Goal: Find specific page/section: Find specific page/section

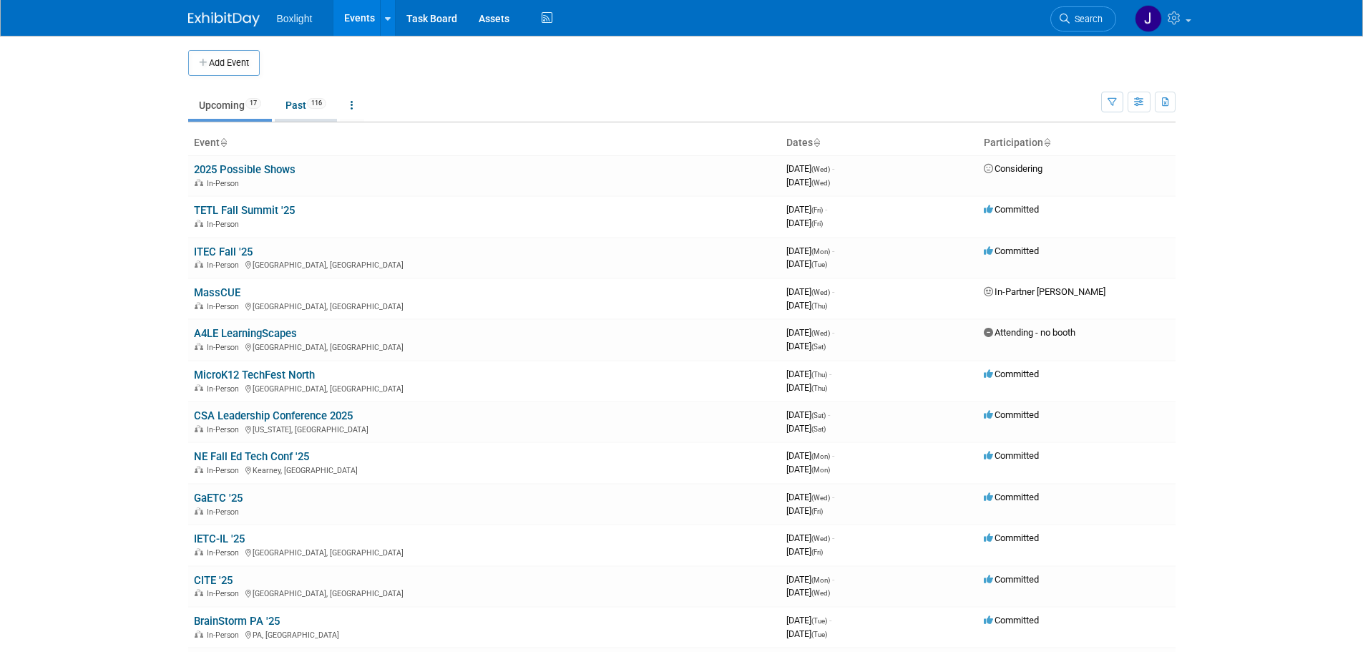
click at [301, 109] on link "Past 116" at bounding box center [306, 105] width 62 height 27
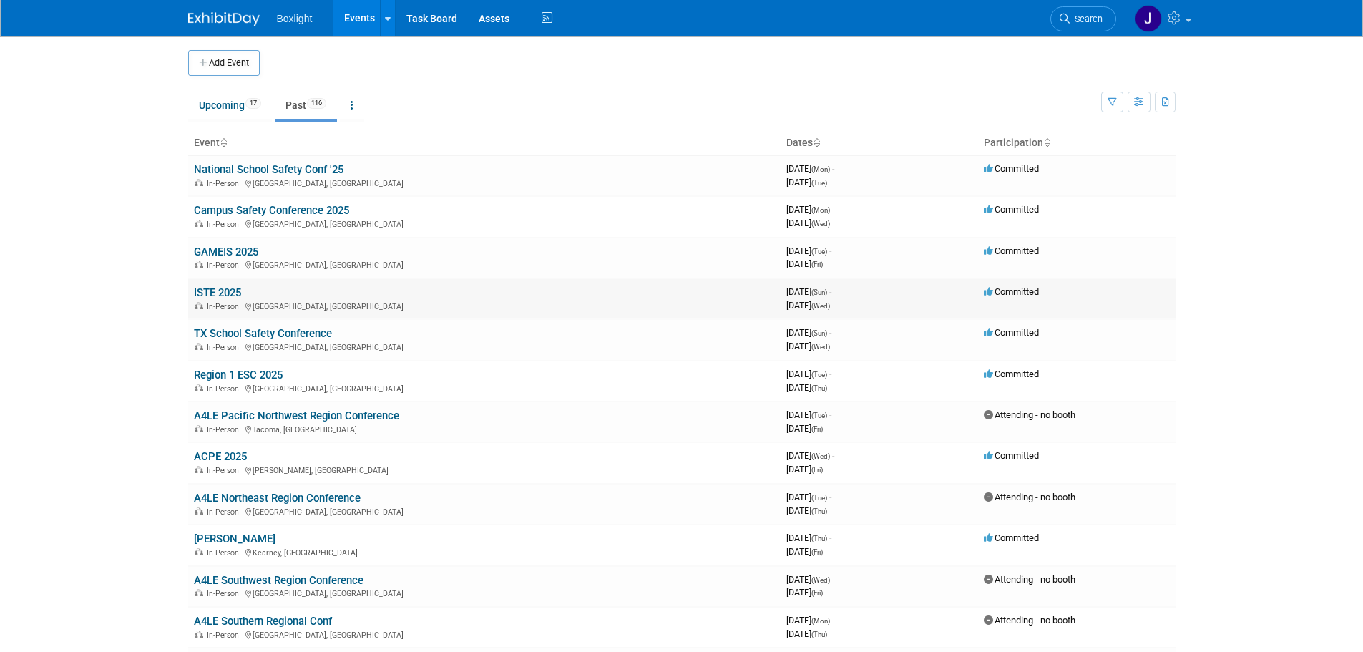
click at [216, 292] on link "ISTE 2025" at bounding box center [217, 292] width 47 height 13
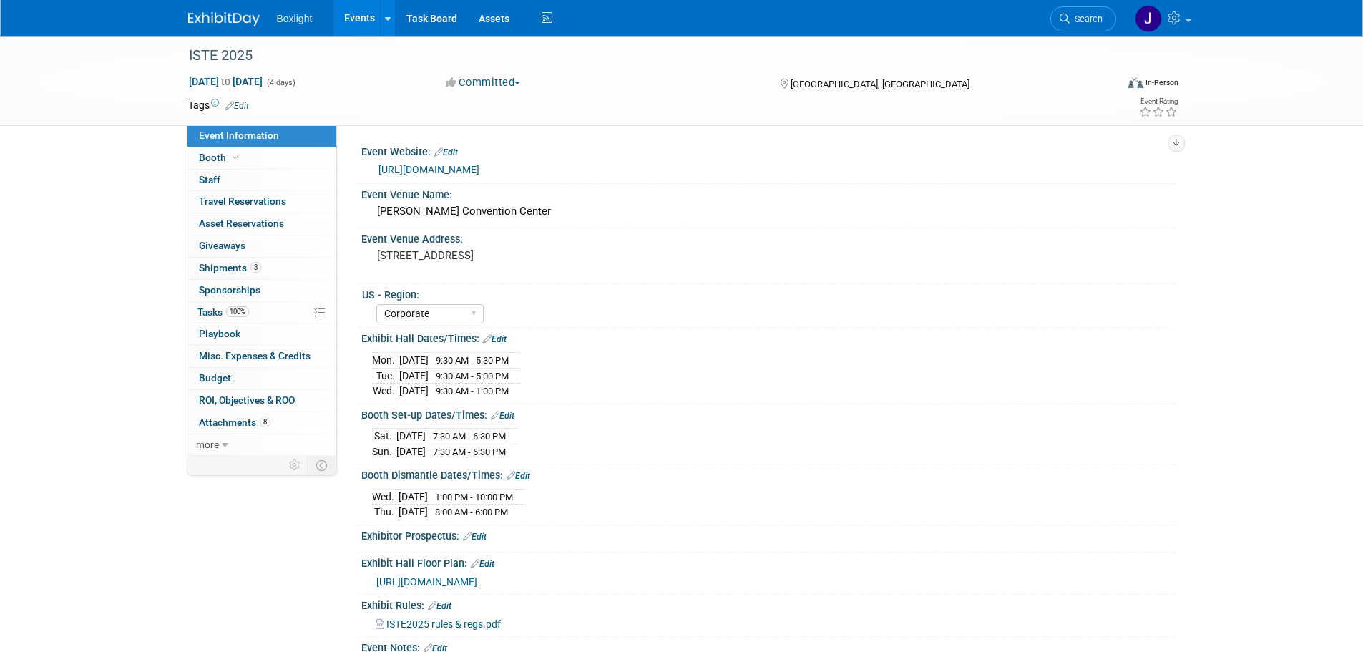
select select "Corporate"
click at [246, 164] on link "Booth" at bounding box center [261, 157] width 149 height 21
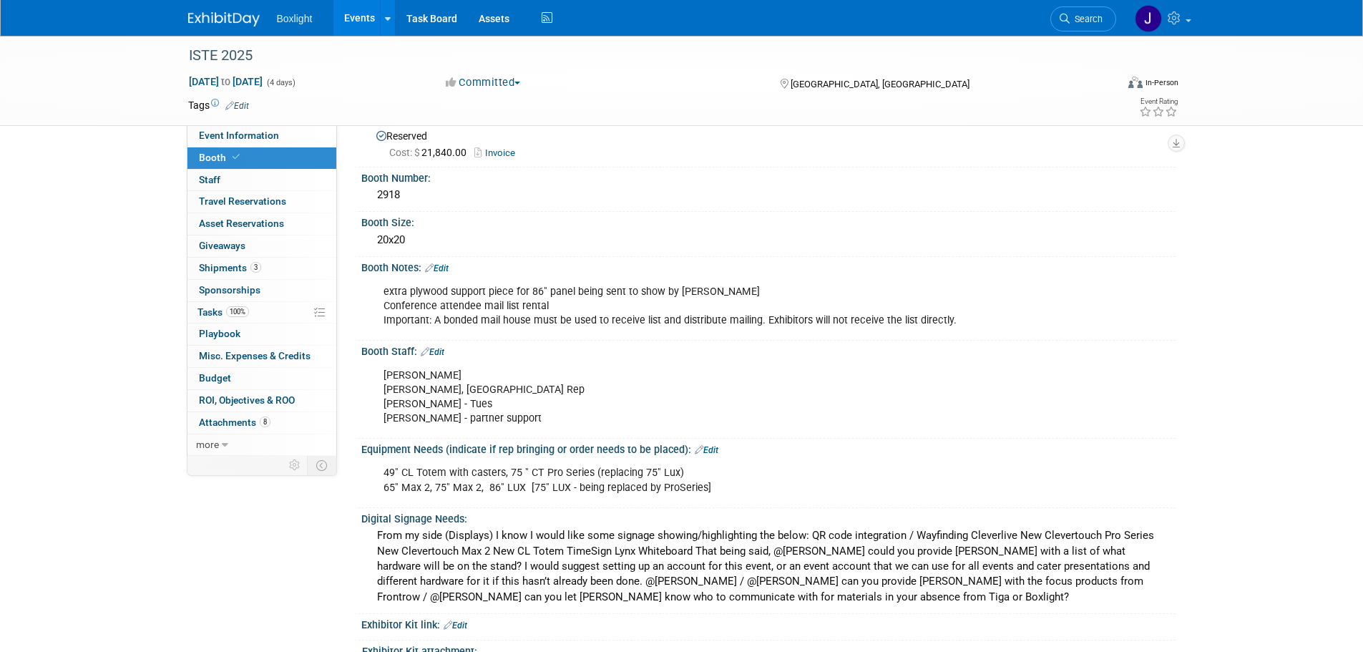
scroll to position [72, 0]
